Goal: Navigation & Orientation: Understand site structure

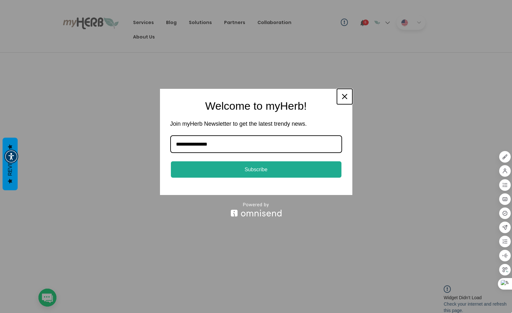
click at [348, 96] on div "Close" at bounding box center [344, 96] width 10 height 10
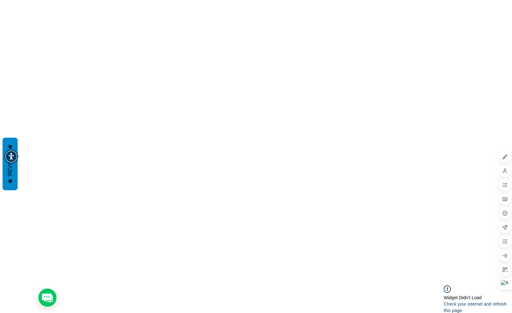
scroll to position [288, 0]
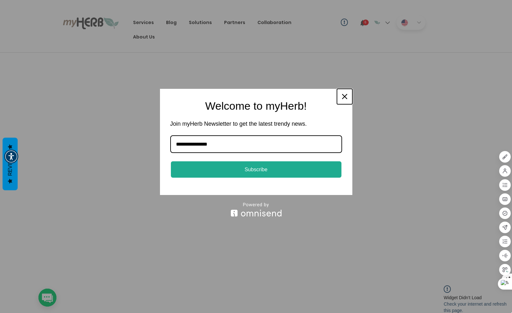
click at [345, 95] on icon "close icon" at bounding box center [344, 96] width 5 height 5
